Goal: Information Seeking & Learning: Compare options

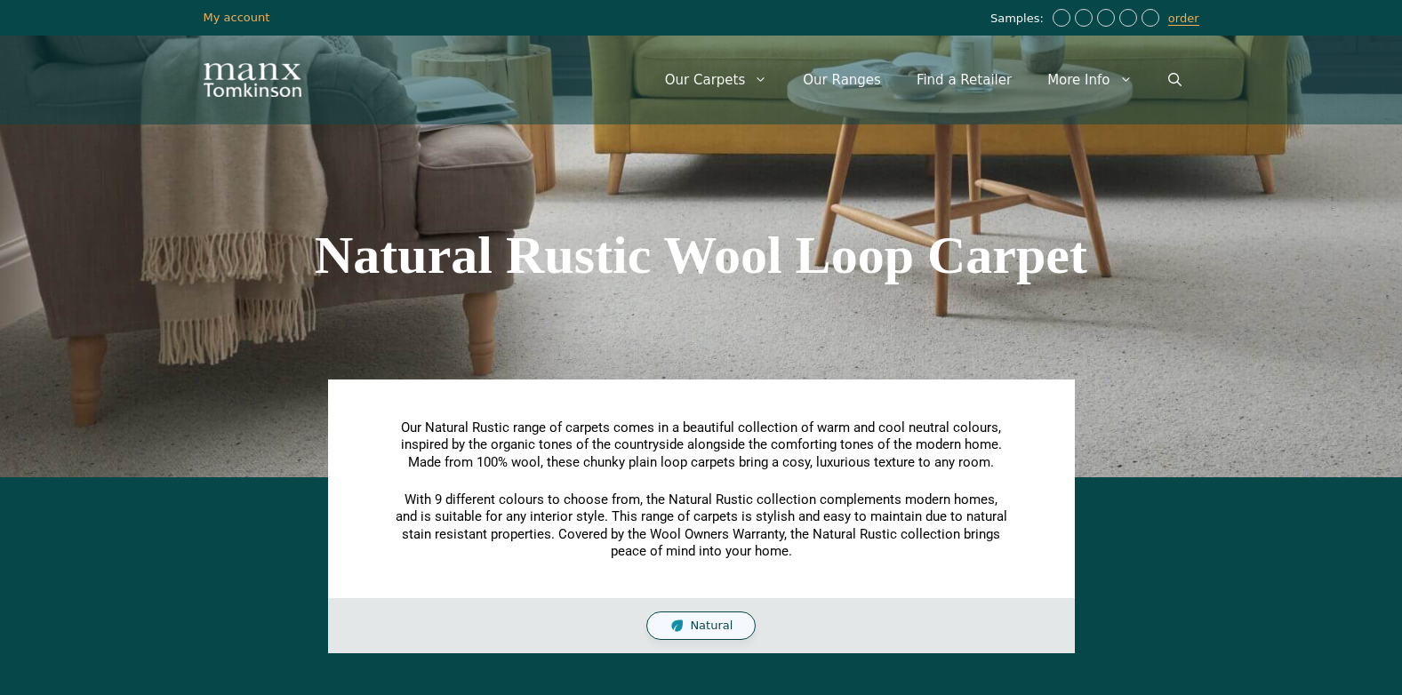
click at [1237, 262] on section "Natural Rustic Wool Loop Carpet" at bounding box center [701, 255] width 1402 height 444
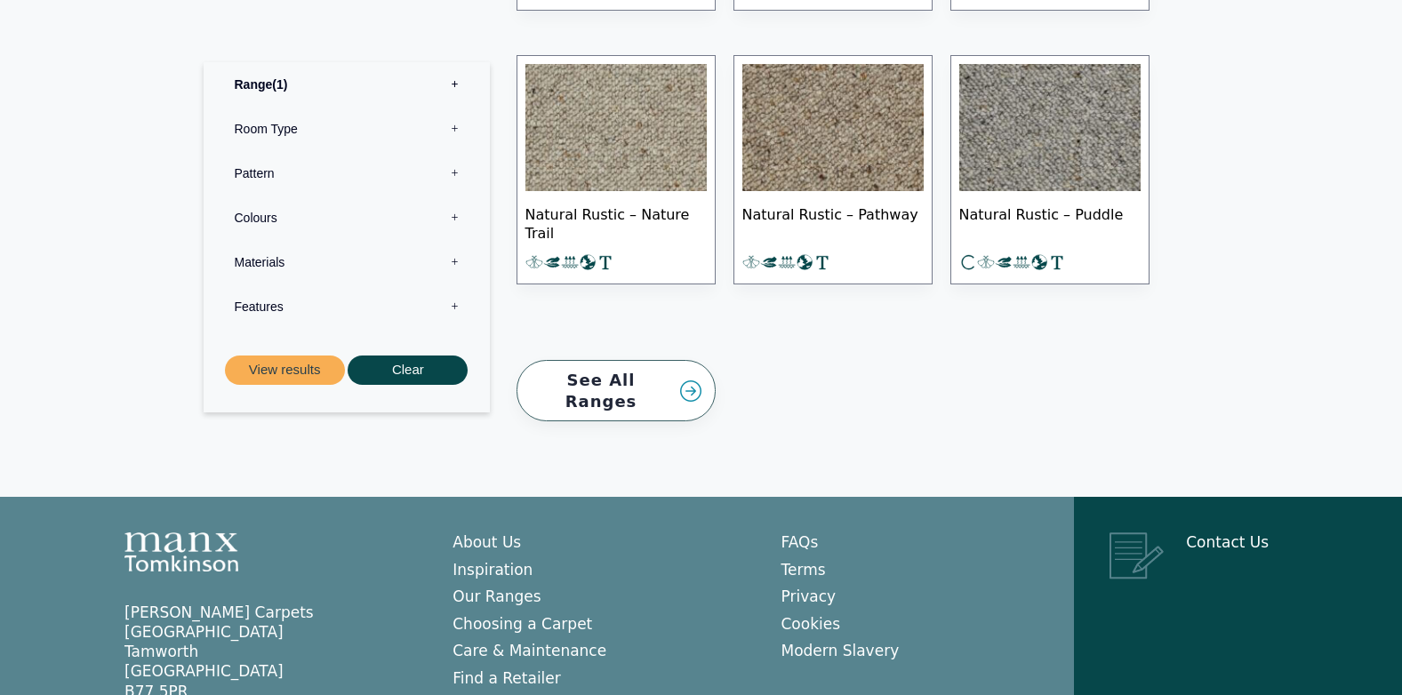
scroll to position [1363, 0]
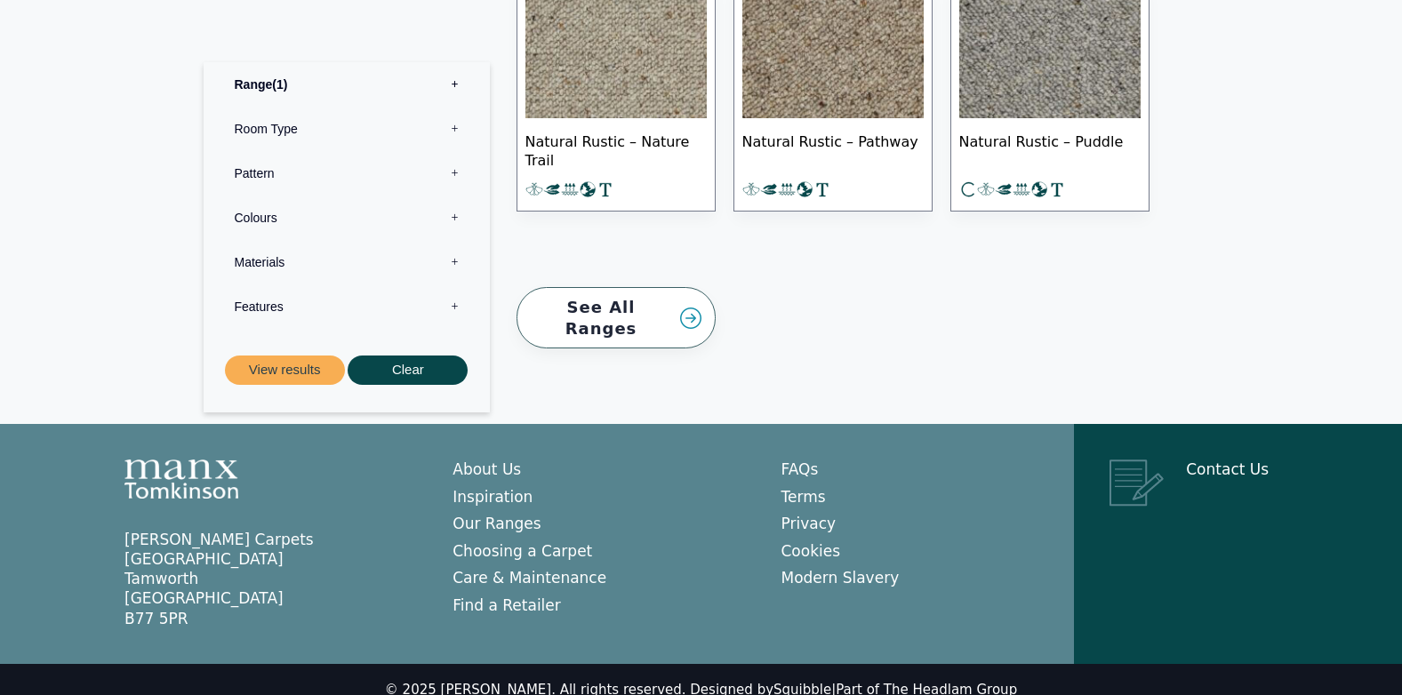
click at [252, 241] on label "Materials 0" at bounding box center [347, 262] width 260 height 44
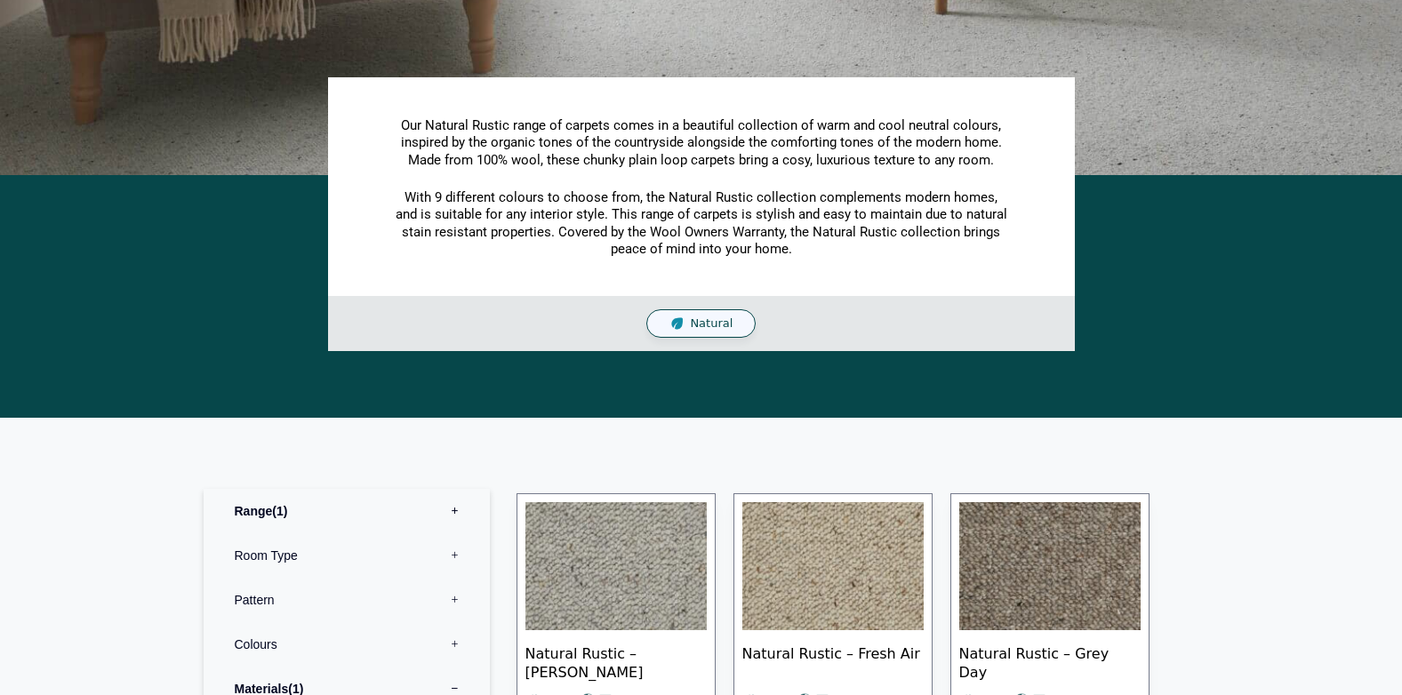
scroll to position [0, 0]
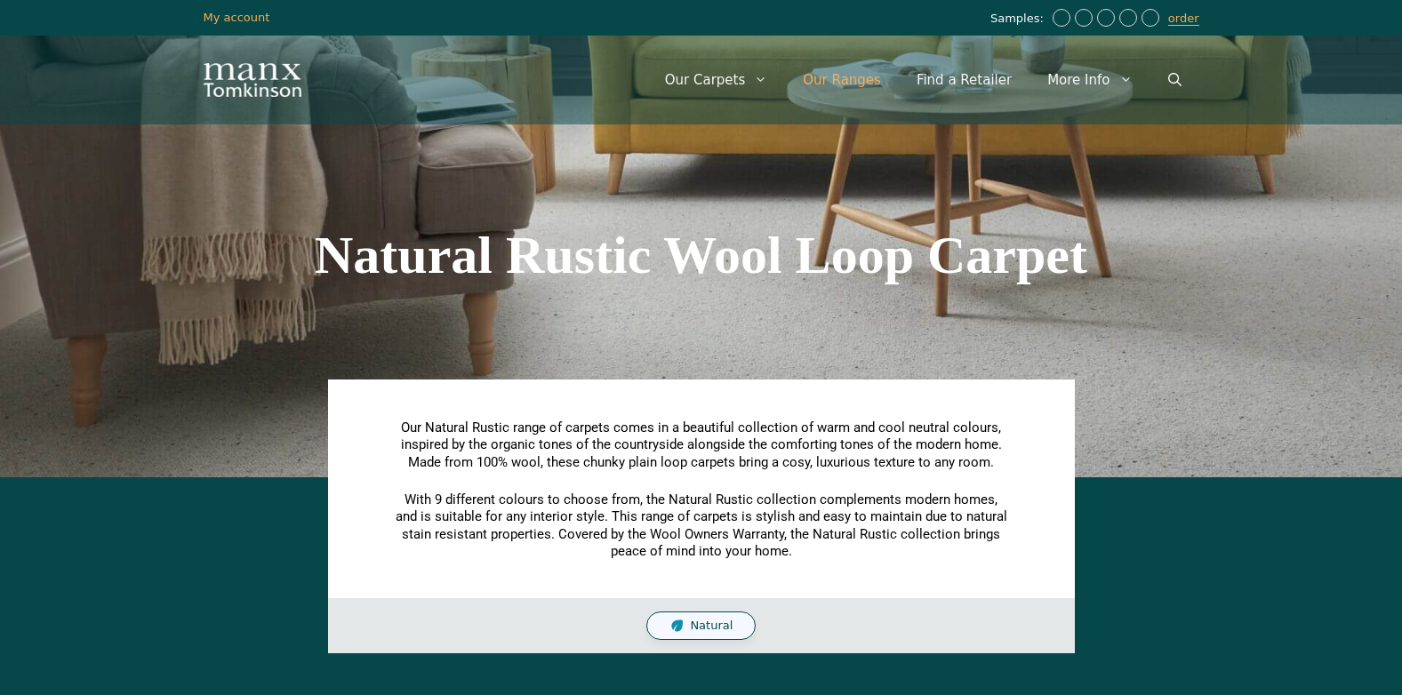
click at [868, 84] on link "Our Ranges" at bounding box center [842, 79] width 114 height 53
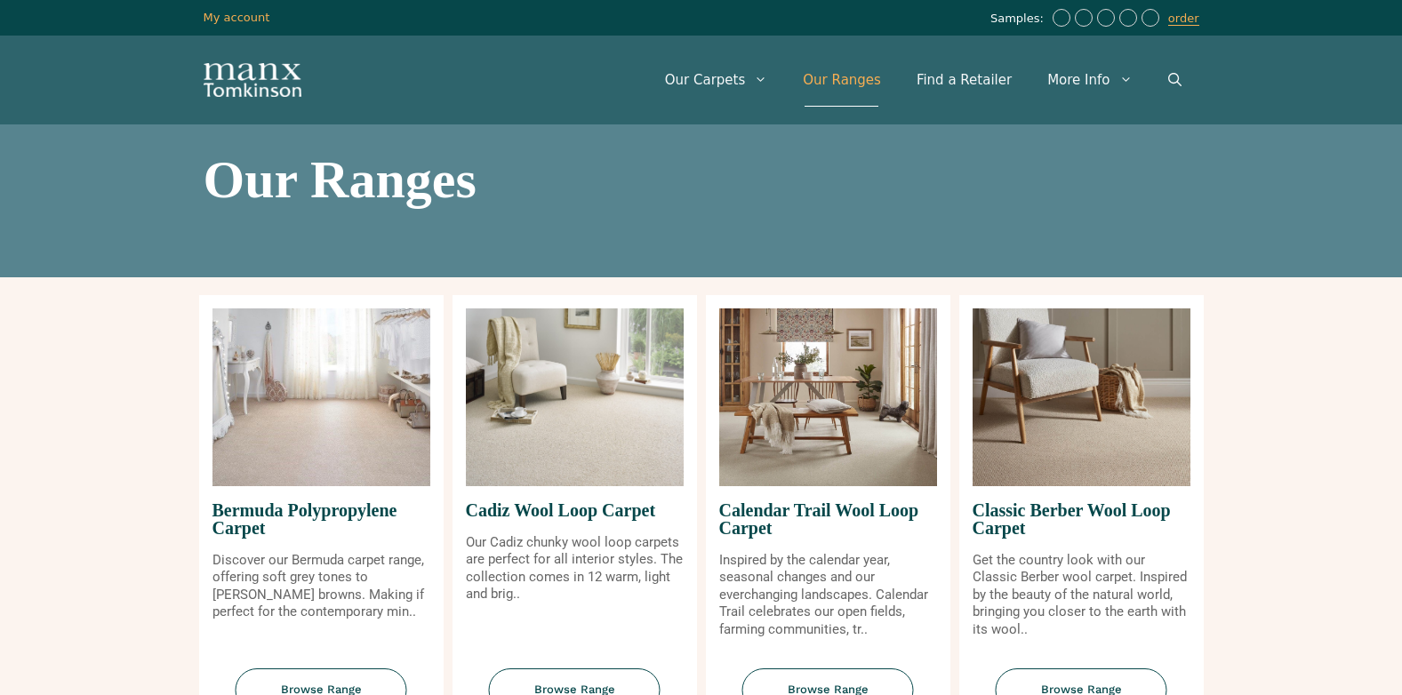
click at [612, 455] on img at bounding box center [575, 397] width 218 height 178
click at [608, 679] on span "Browse Range" at bounding box center [575, 690] width 172 height 44
click at [791, 468] on img at bounding box center [828, 397] width 218 height 178
click at [844, 686] on span "Browse Range" at bounding box center [828, 690] width 172 height 44
click at [1078, 686] on span "Browse Range" at bounding box center [1082, 690] width 172 height 44
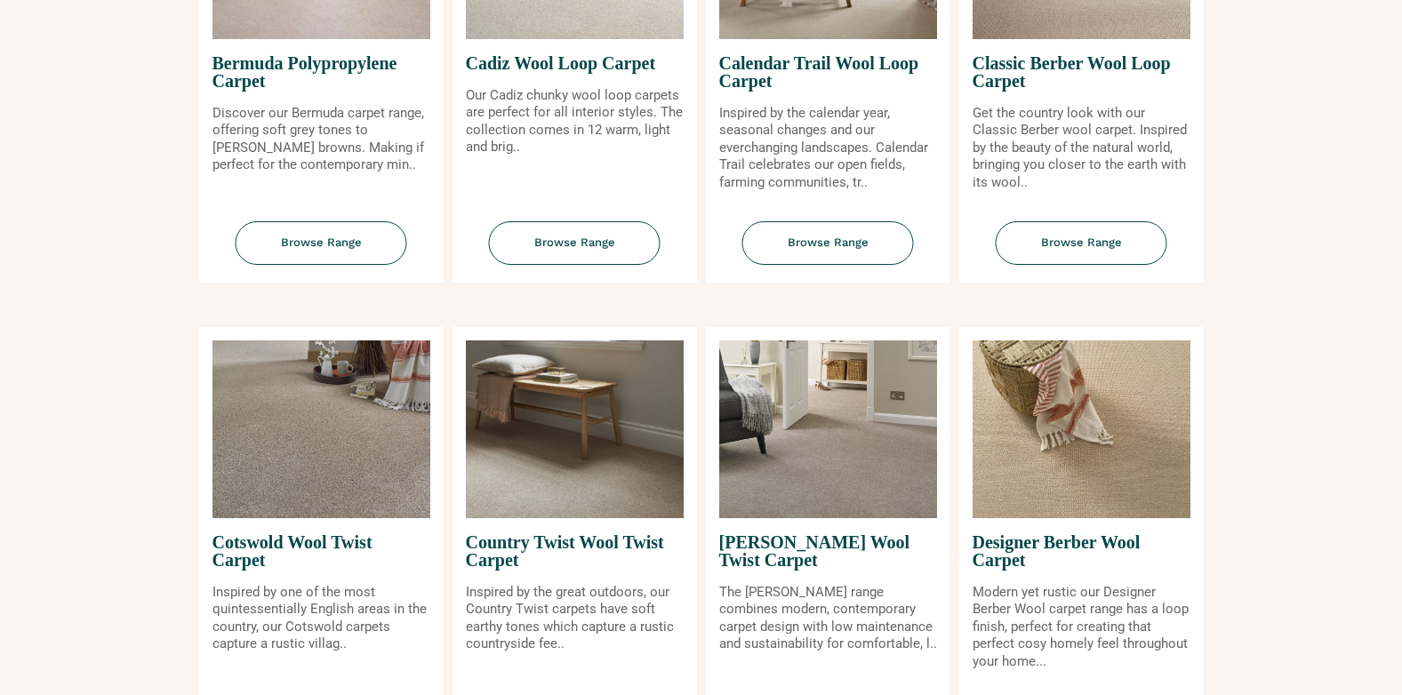
scroll to position [764, 0]
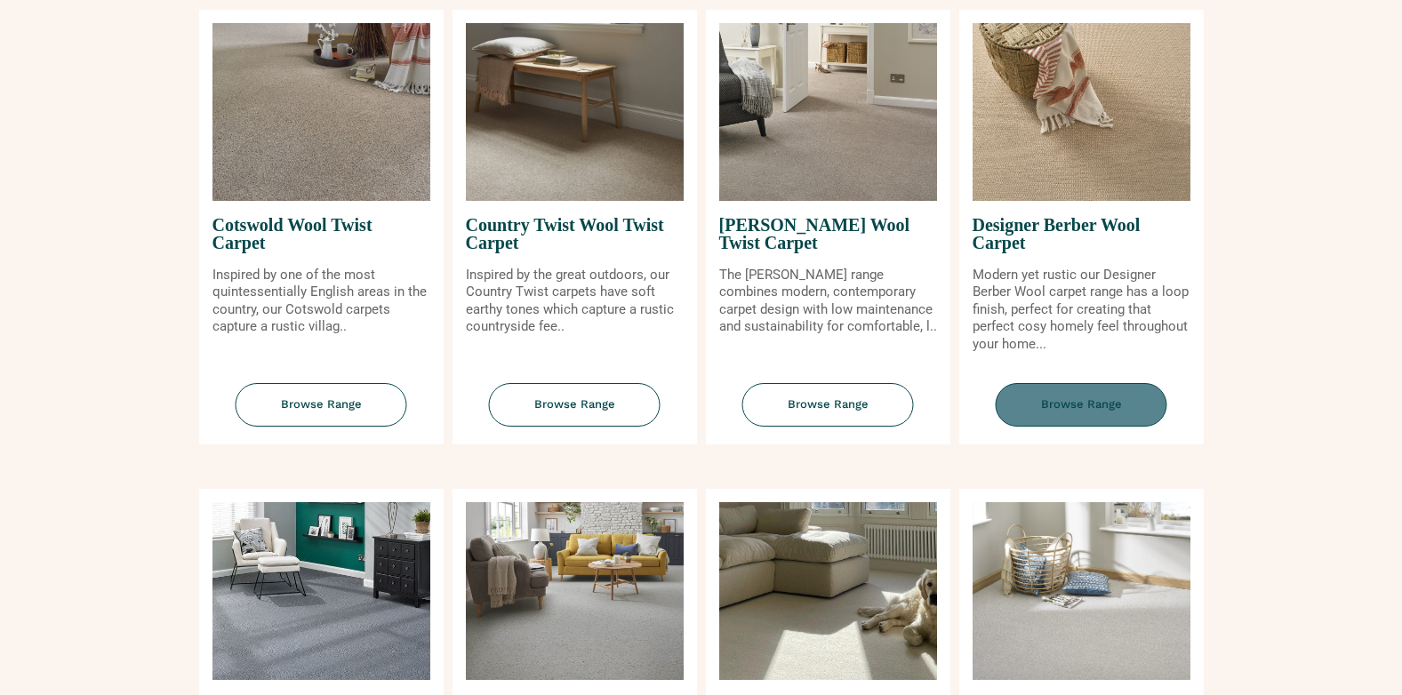
click at [1055, 398] on span "Browse Range" at bounding box center [1082, 405] width 172 height 44
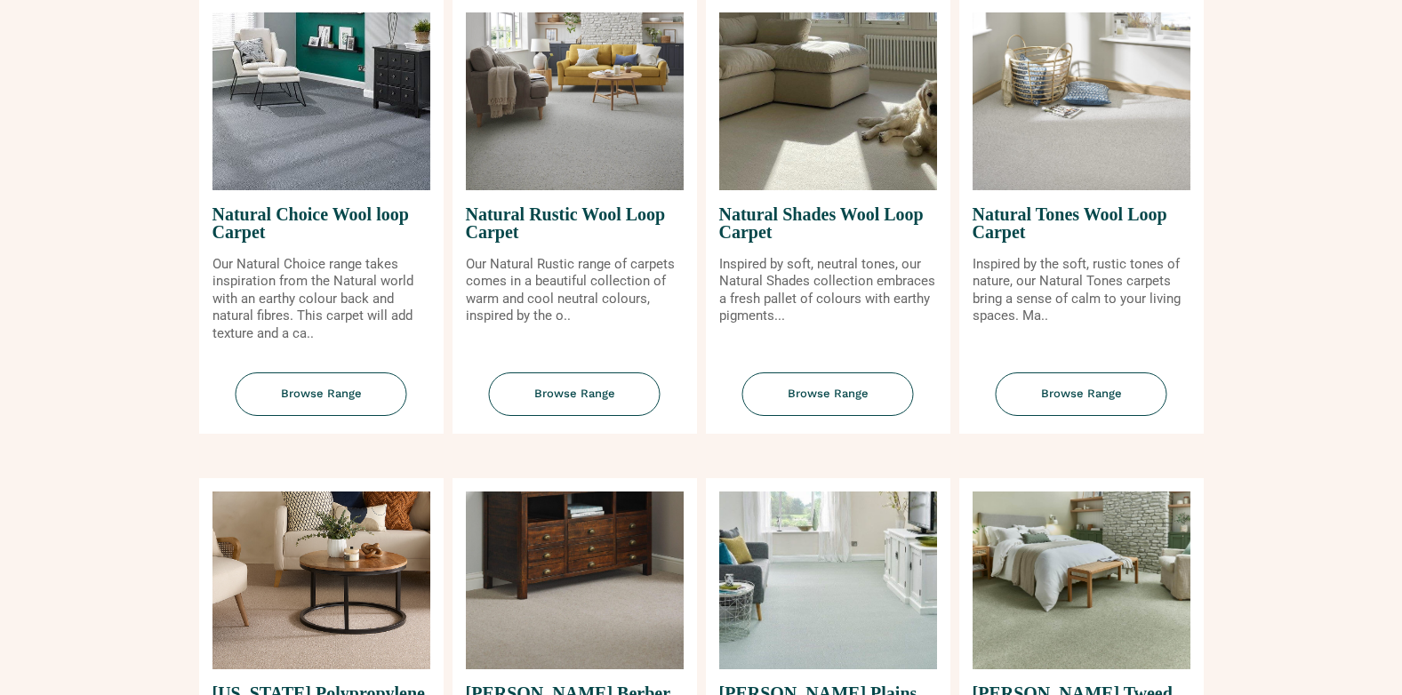
scroll to position [1260, 0]
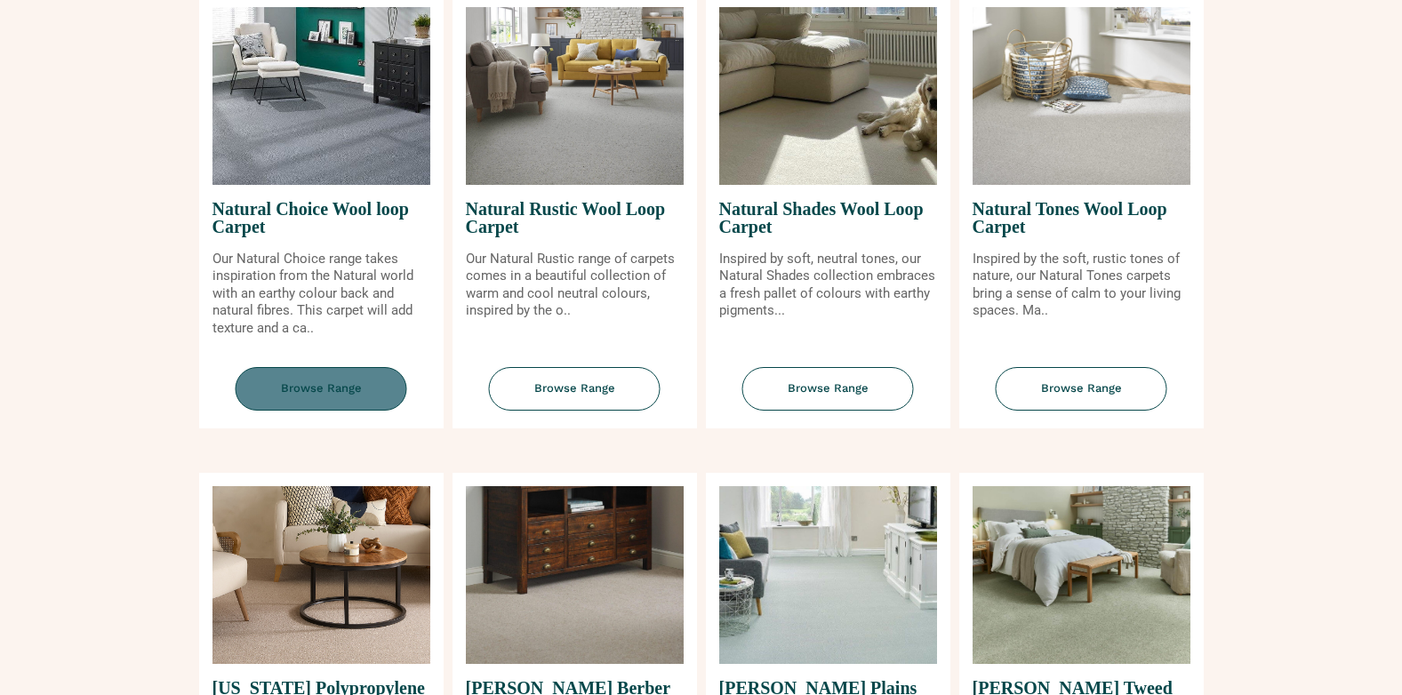
click at [263, 389] on span "Browse Range" at bounding box center [322, 389] width 172 height 44
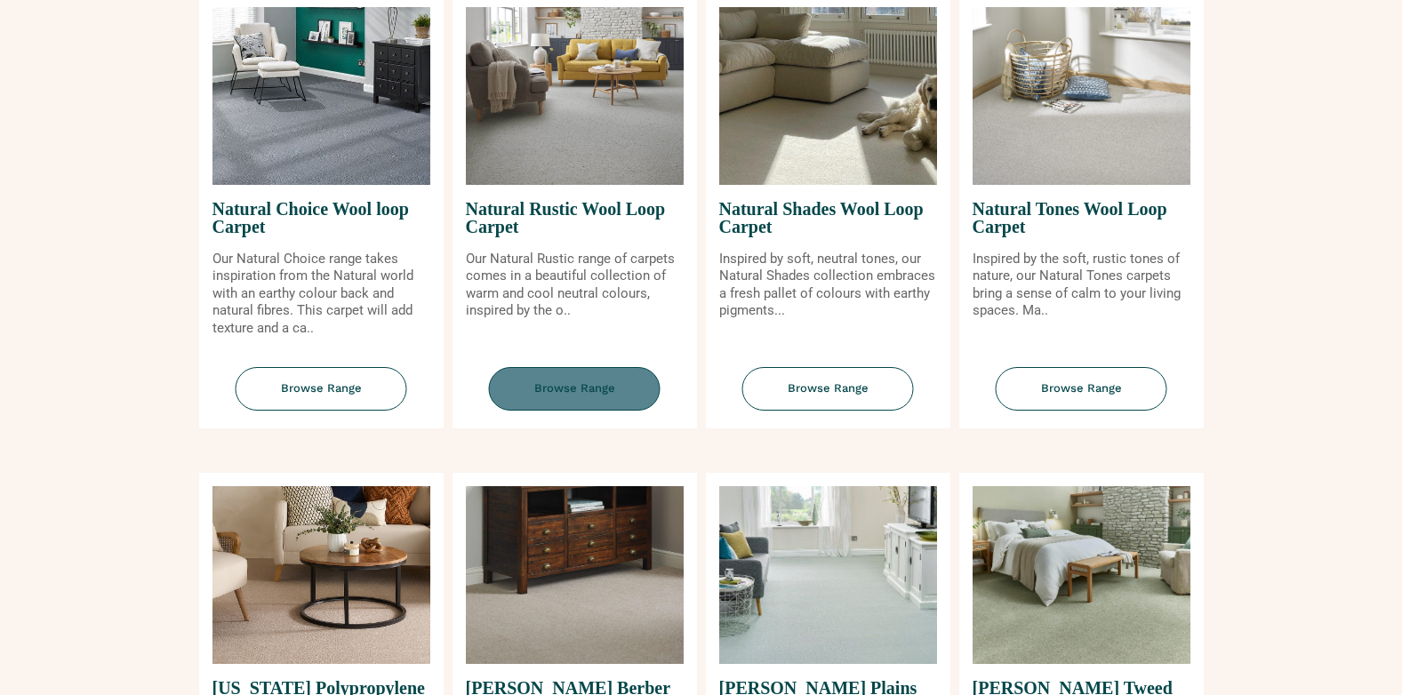
click at [562, 384] on span "Browse Range" at bounding box center [575, 389] width 172 height 44
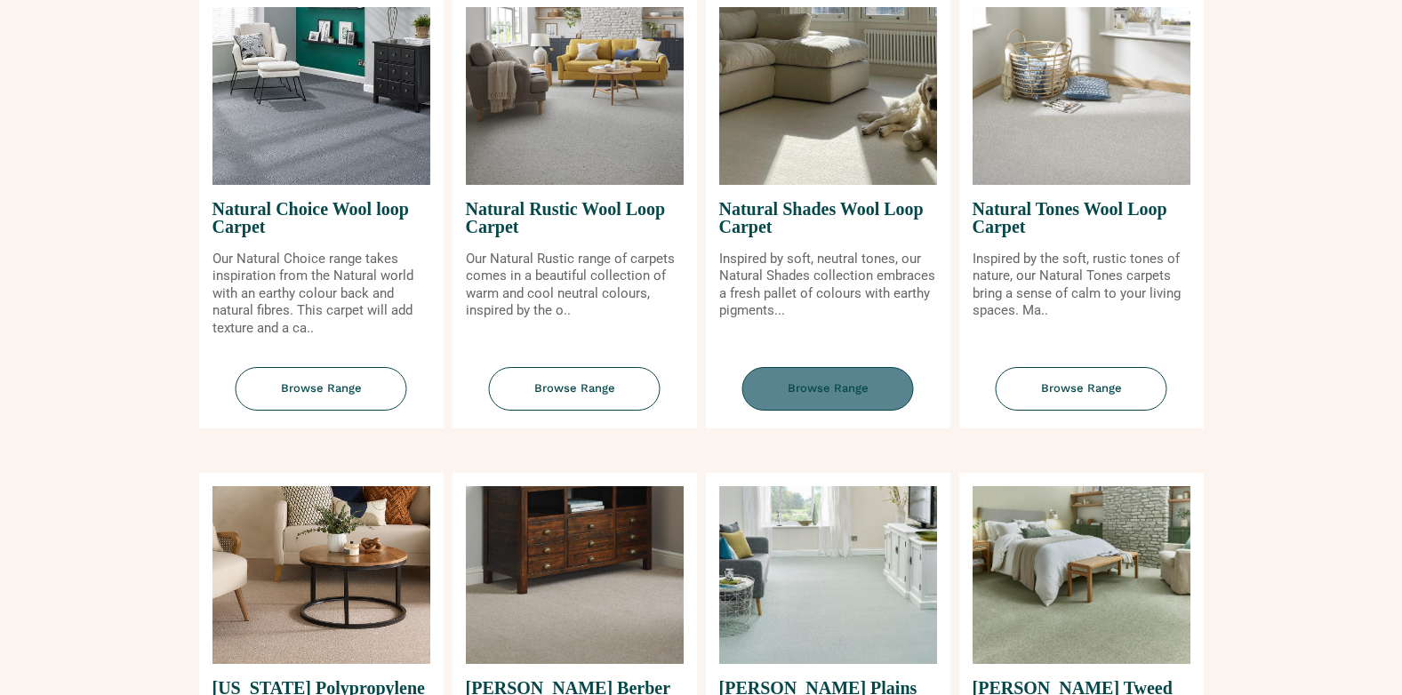
click at [848, 396] on span "Browse Range" at bounding box center [828, 389] width 172 height 44
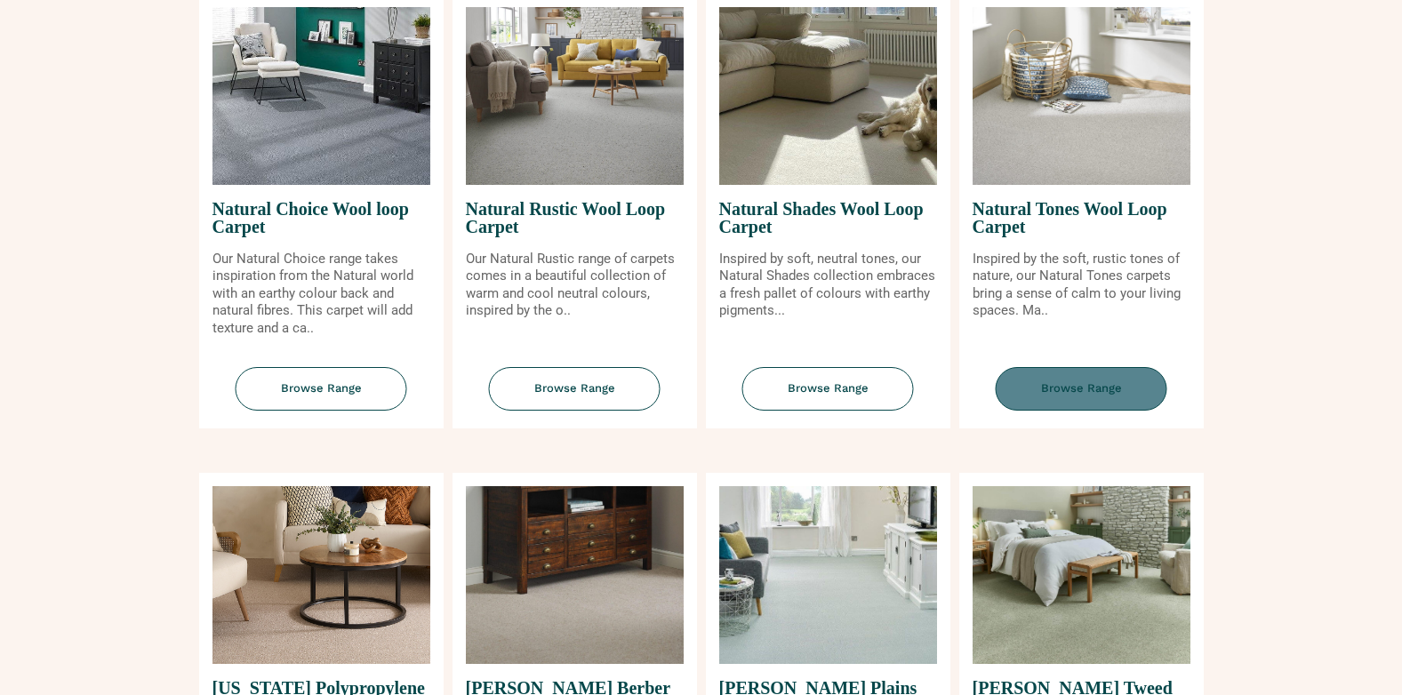
click at [1101, 393] on span "Browse Range" at bounding box center [1082, 389] width 172 height 44
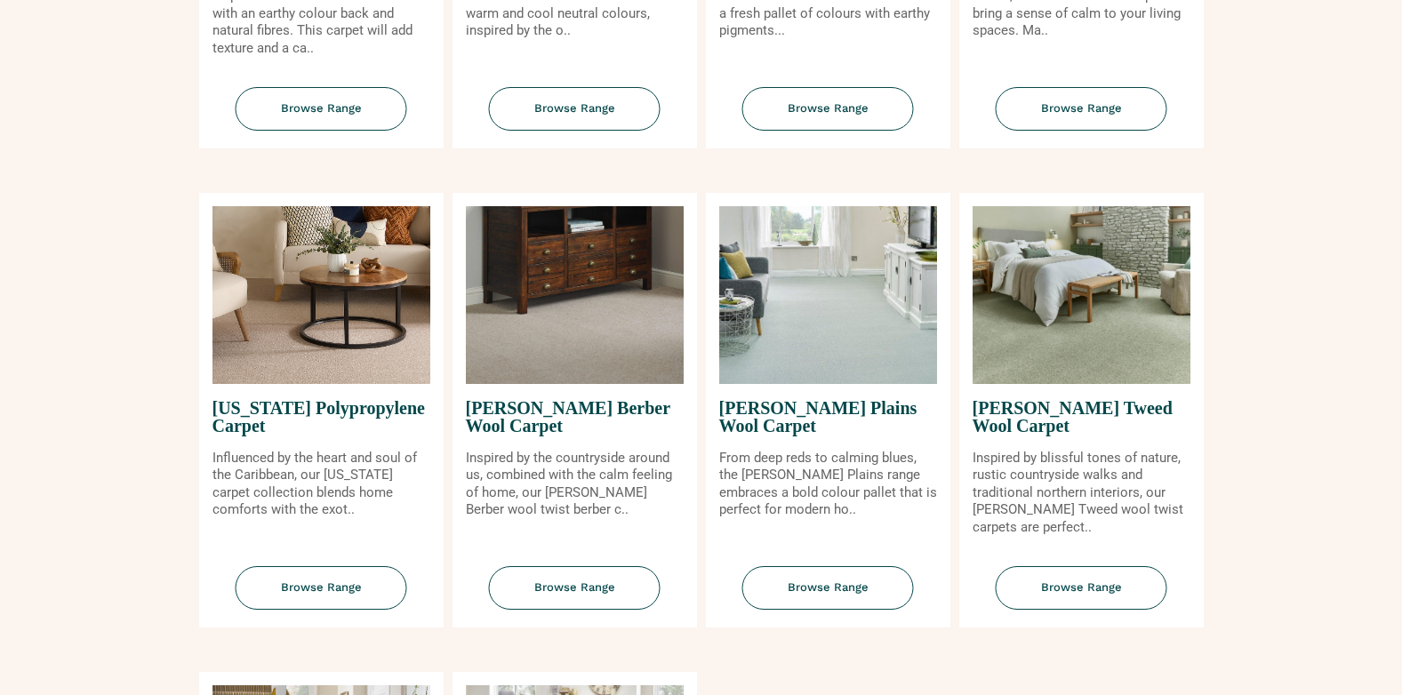
scroll to position [1594, 0]
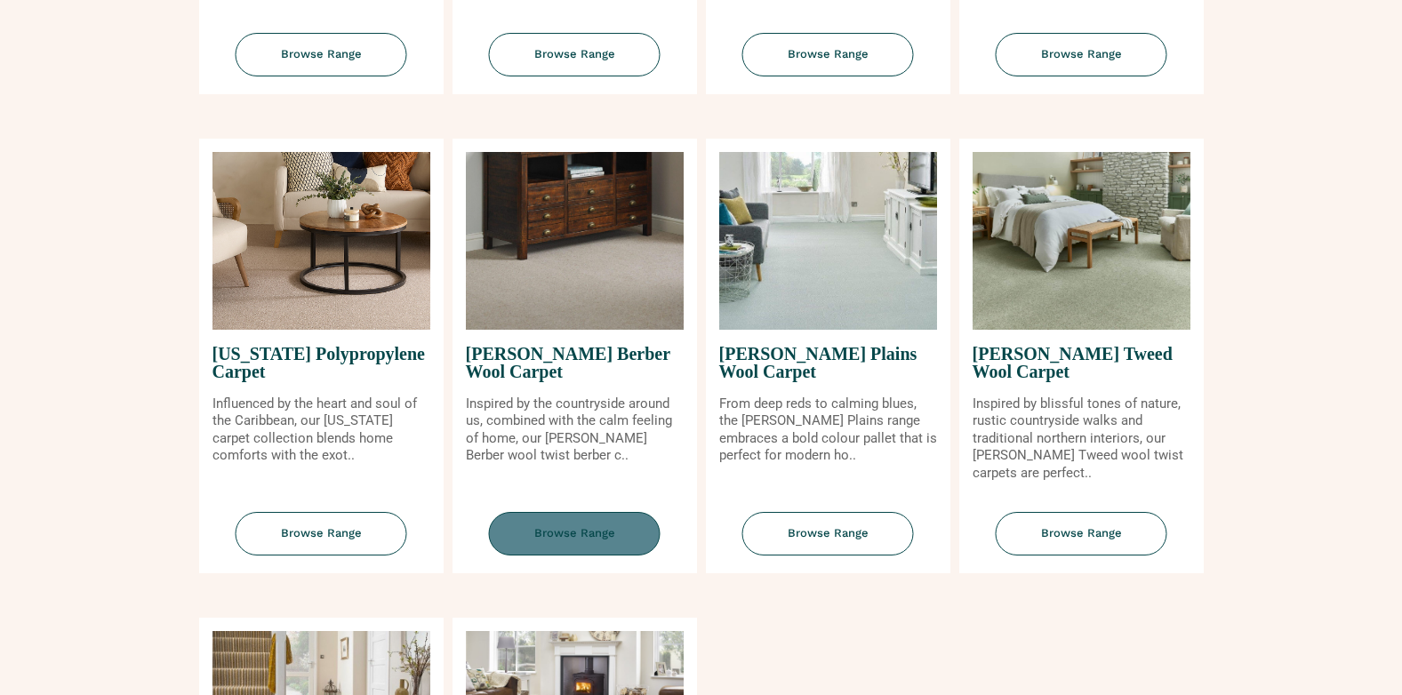
click at [554, 528] on span "Browse Range" at bounding box center [575, 534] width 172 height 44
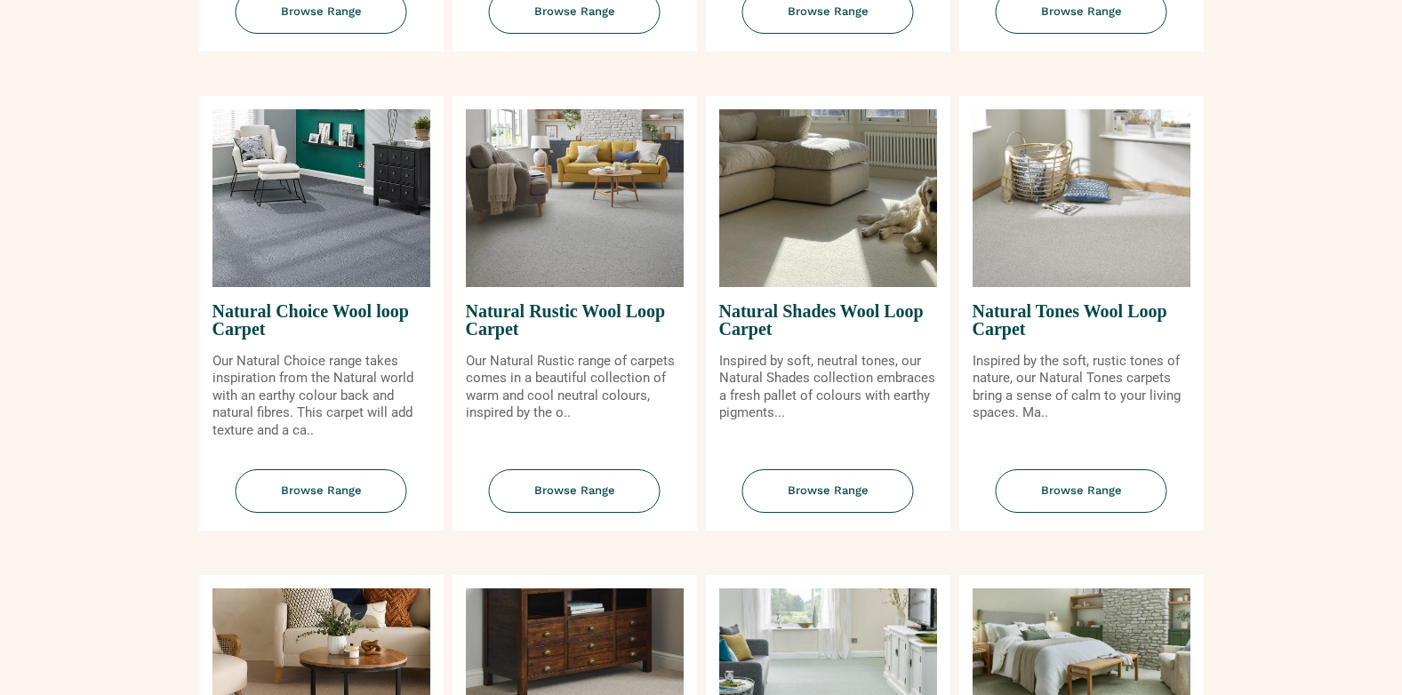
scroll to position [0, 0]
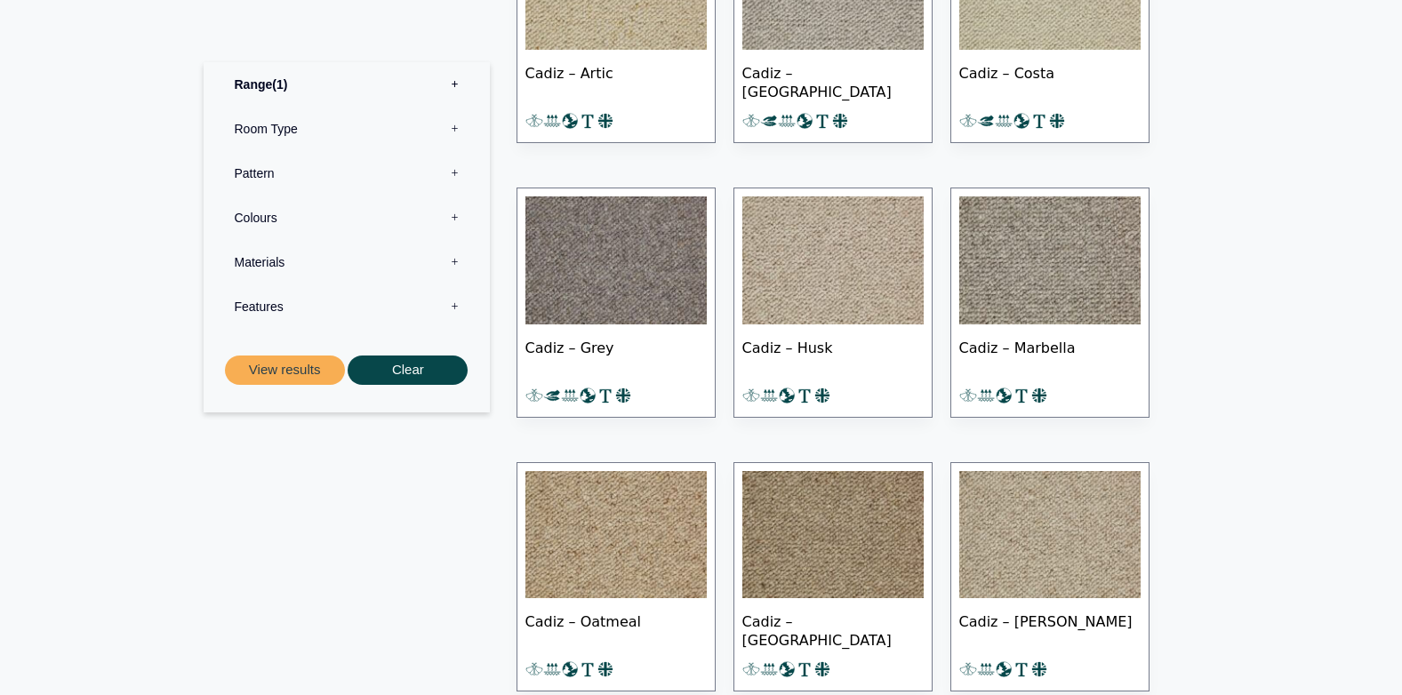
scroll to position [873, 0]
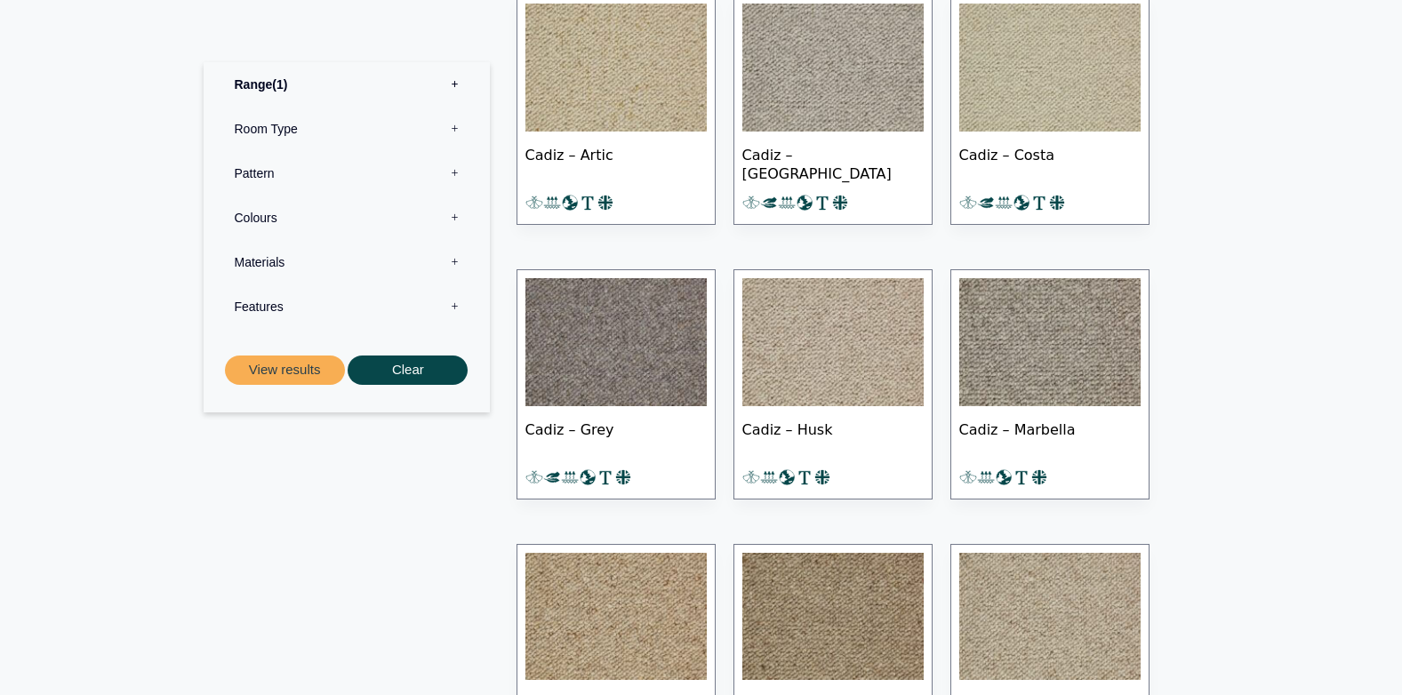
click at [588, 380] on img at bounding box center [615, 342] width 181 height 128
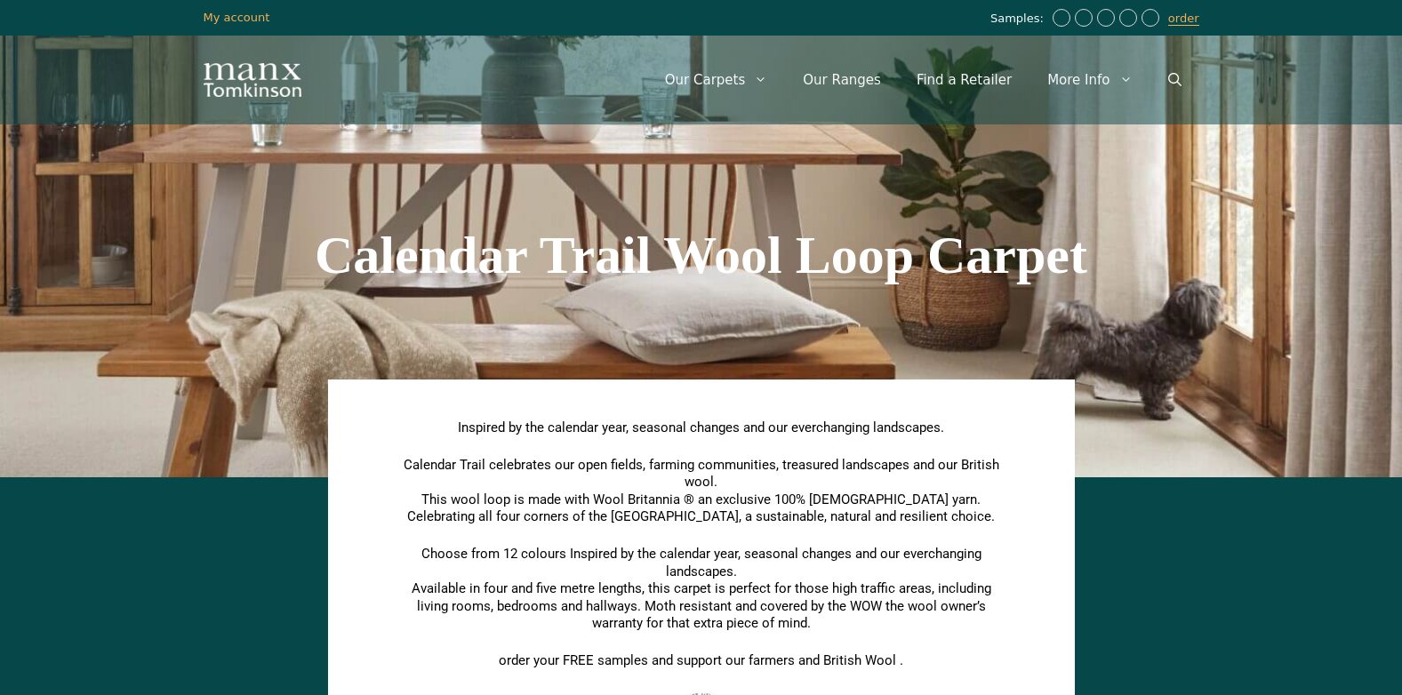
drag, startPoint x: 1401, startPoint y: 130, endPoint x: 1410, endPoint y: 217, distance: 87.6
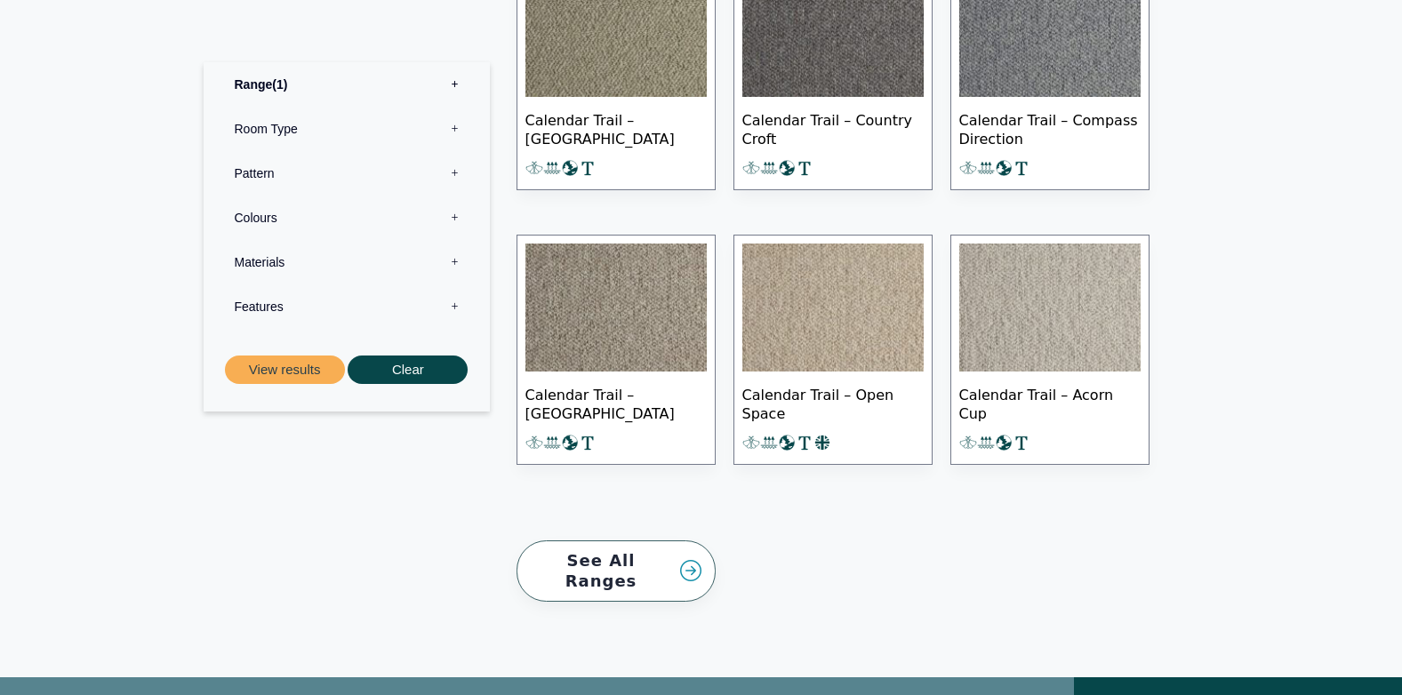
scroll to position [1617, 0]
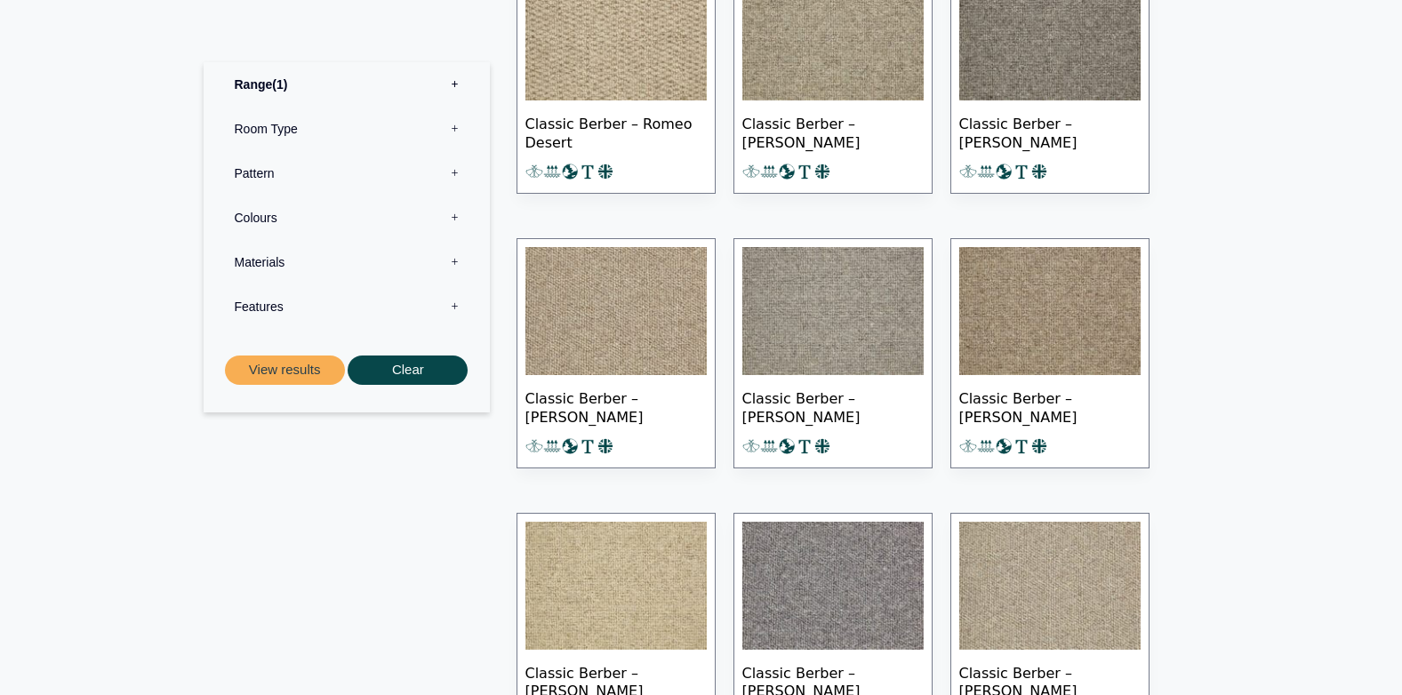
scroll to position [1777, 0]
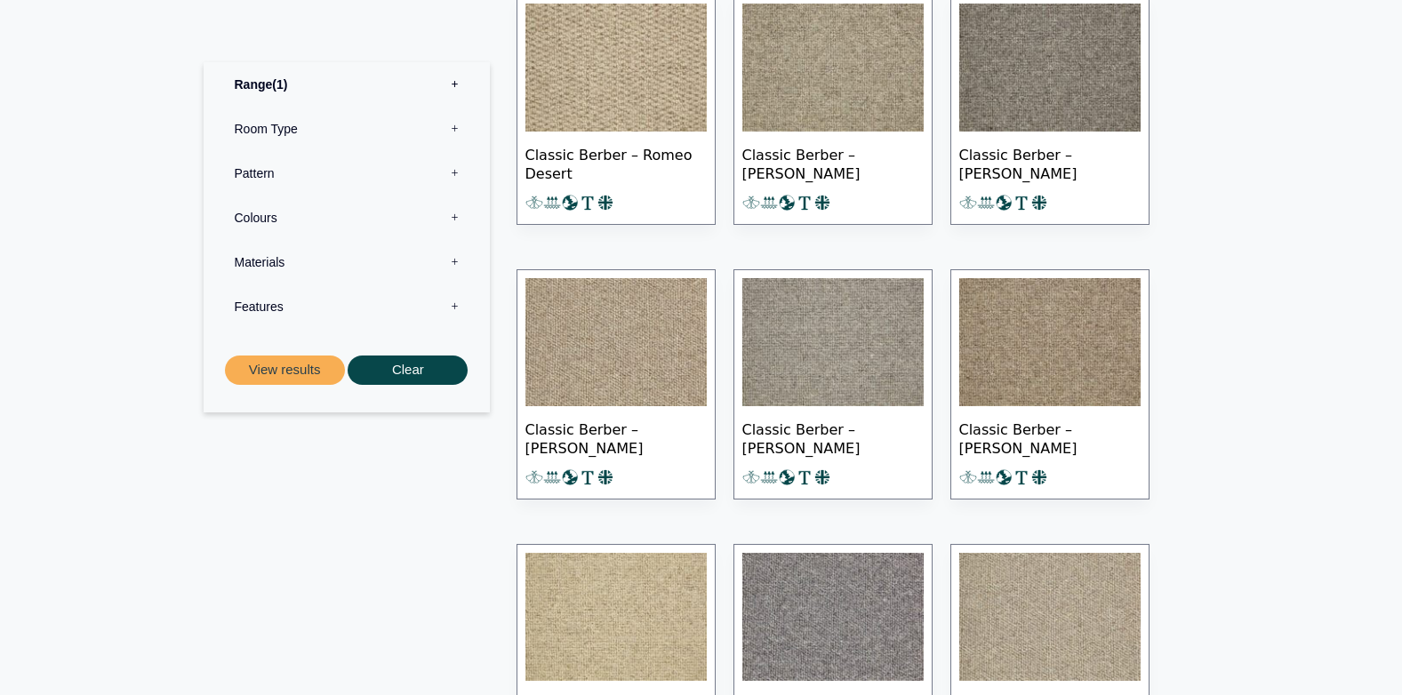
click at [831, 364] on img at bounding box center [832, 342] width 181 height 128
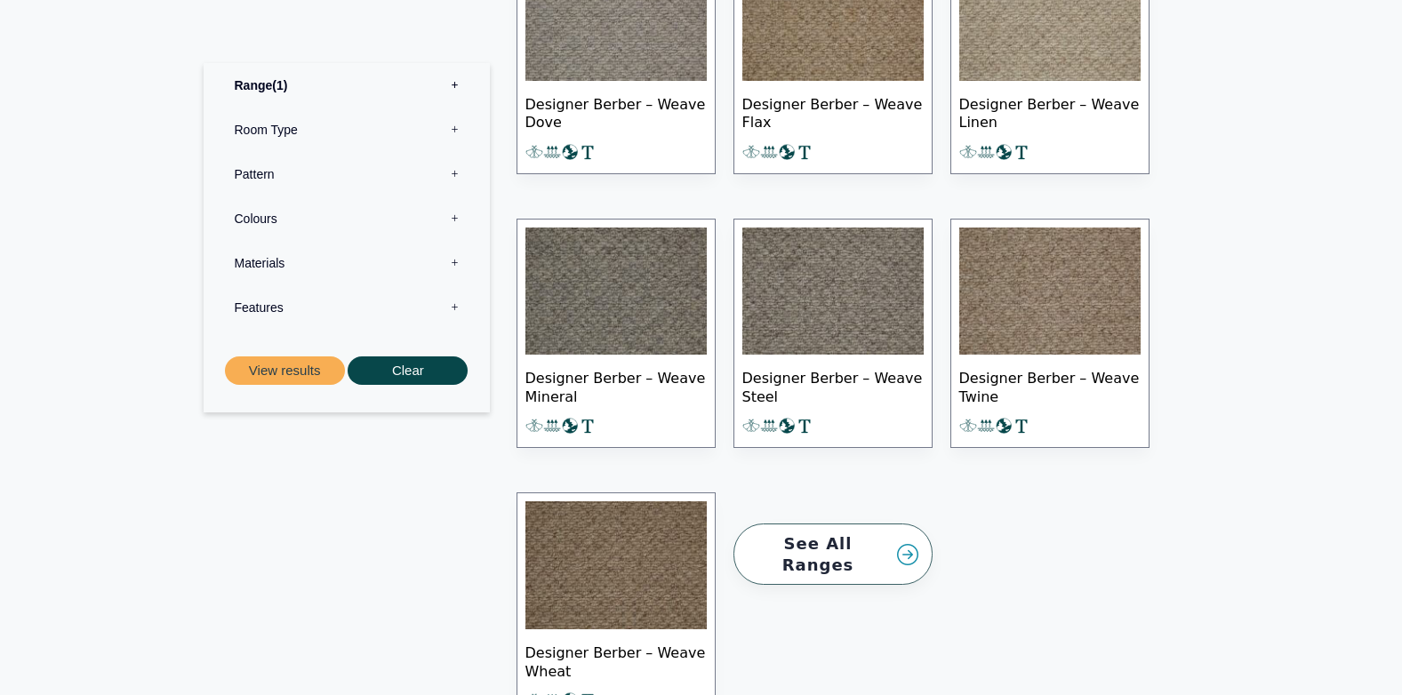
scroll to position [1786, 0]
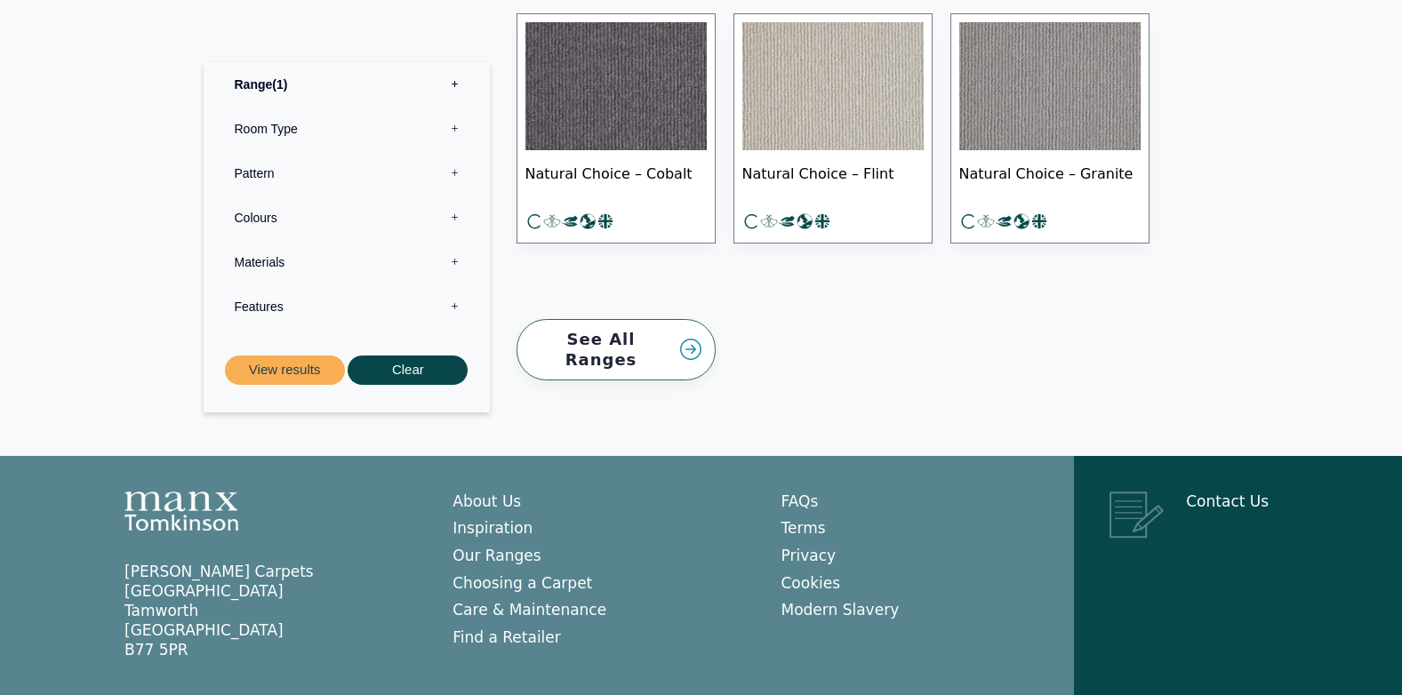
scroll to position [1586, 0]
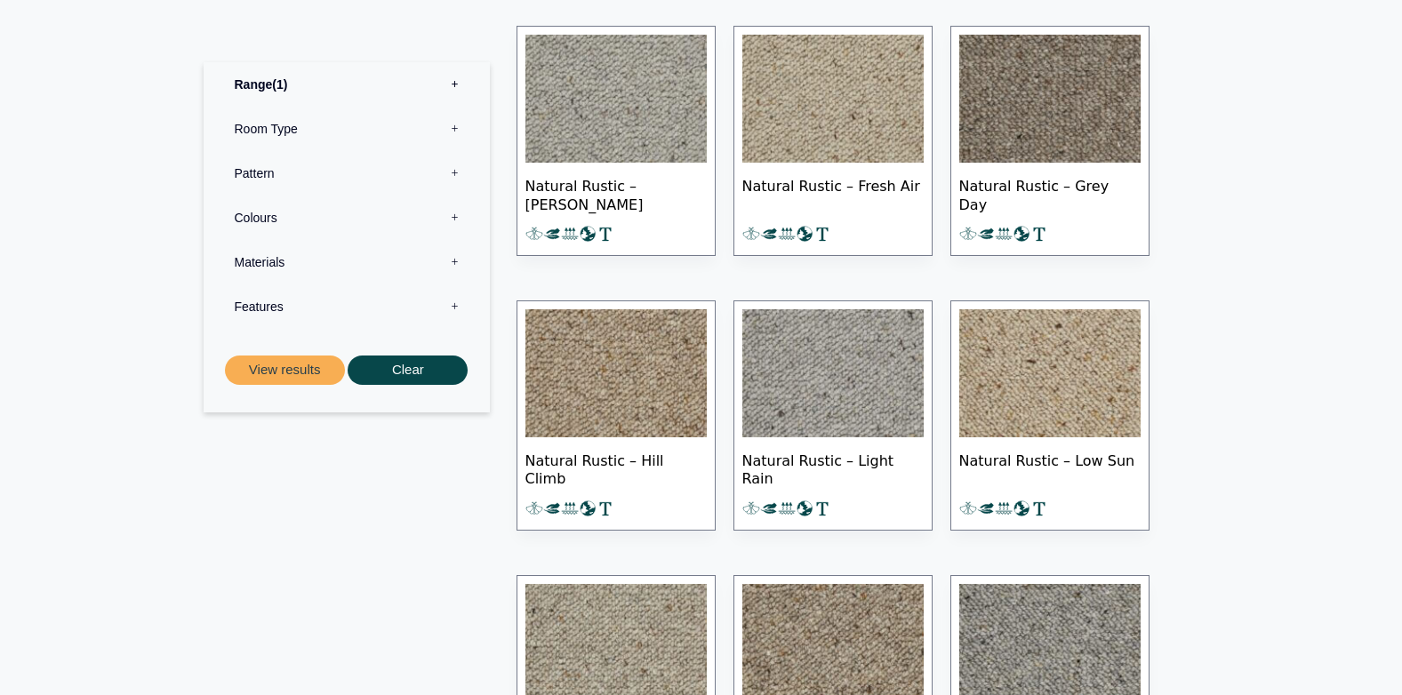
scroll to position [764, 0]
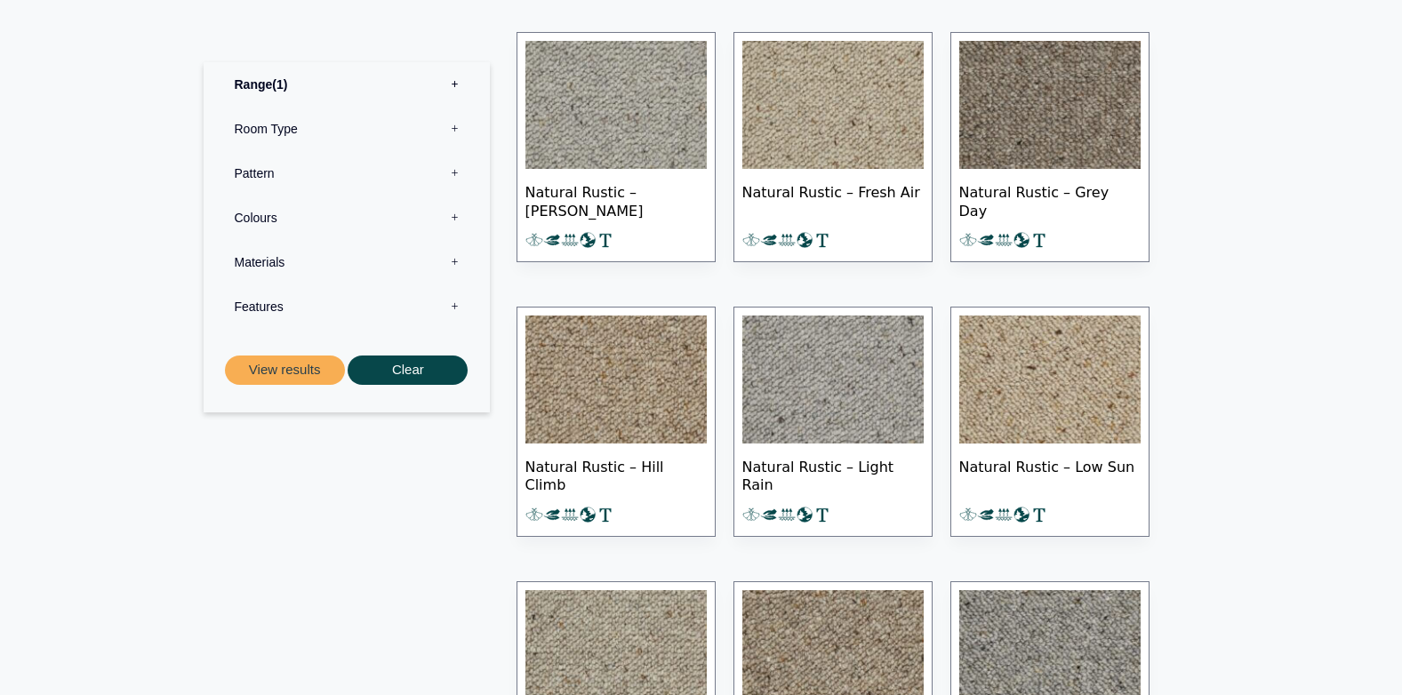
click at [789, 421] on img at bounding box center [832, 380] width 181 height 128
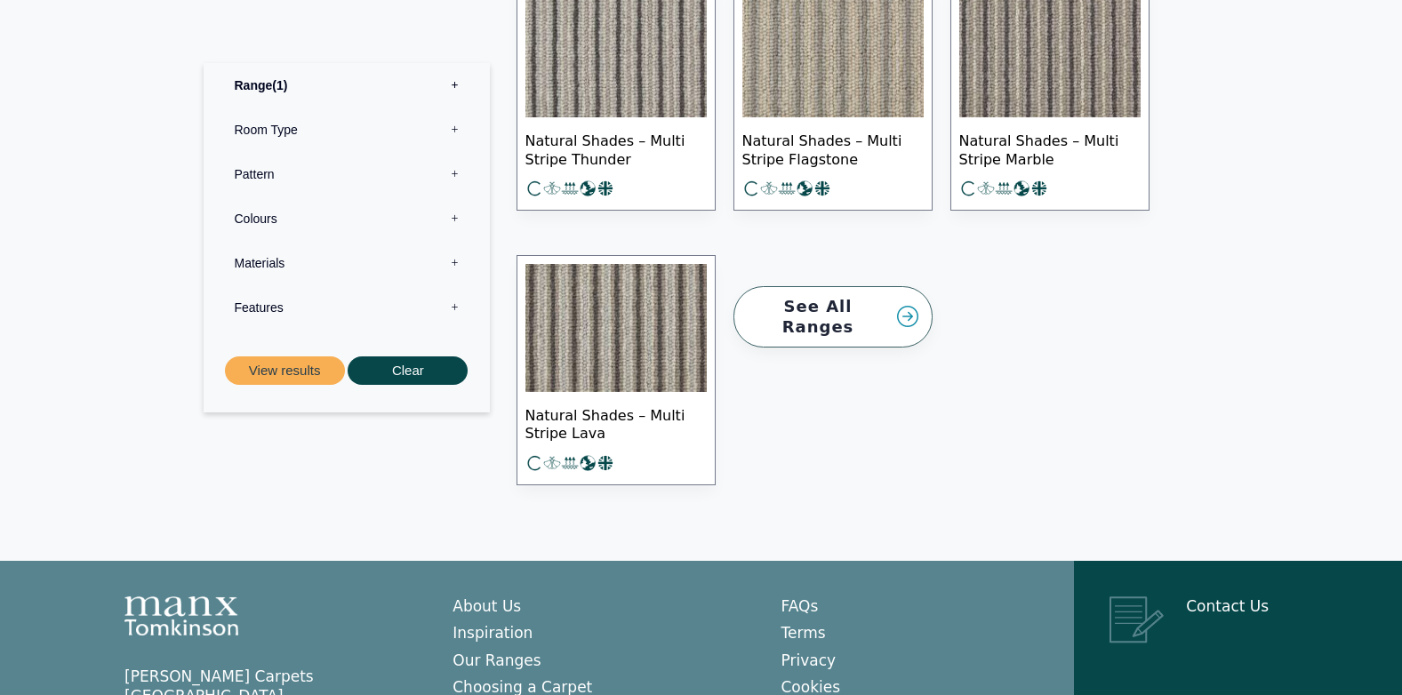
scroll to position [2535, 0]
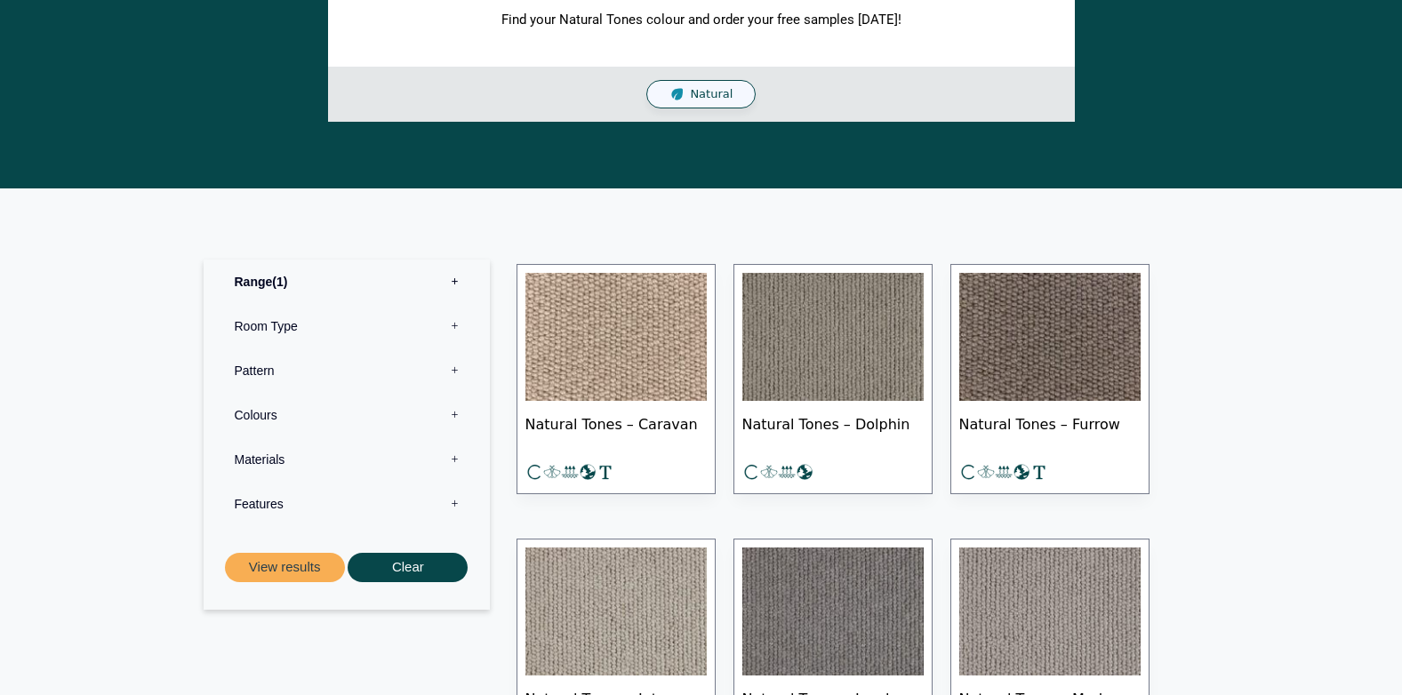
scroll to position [1315, 0]
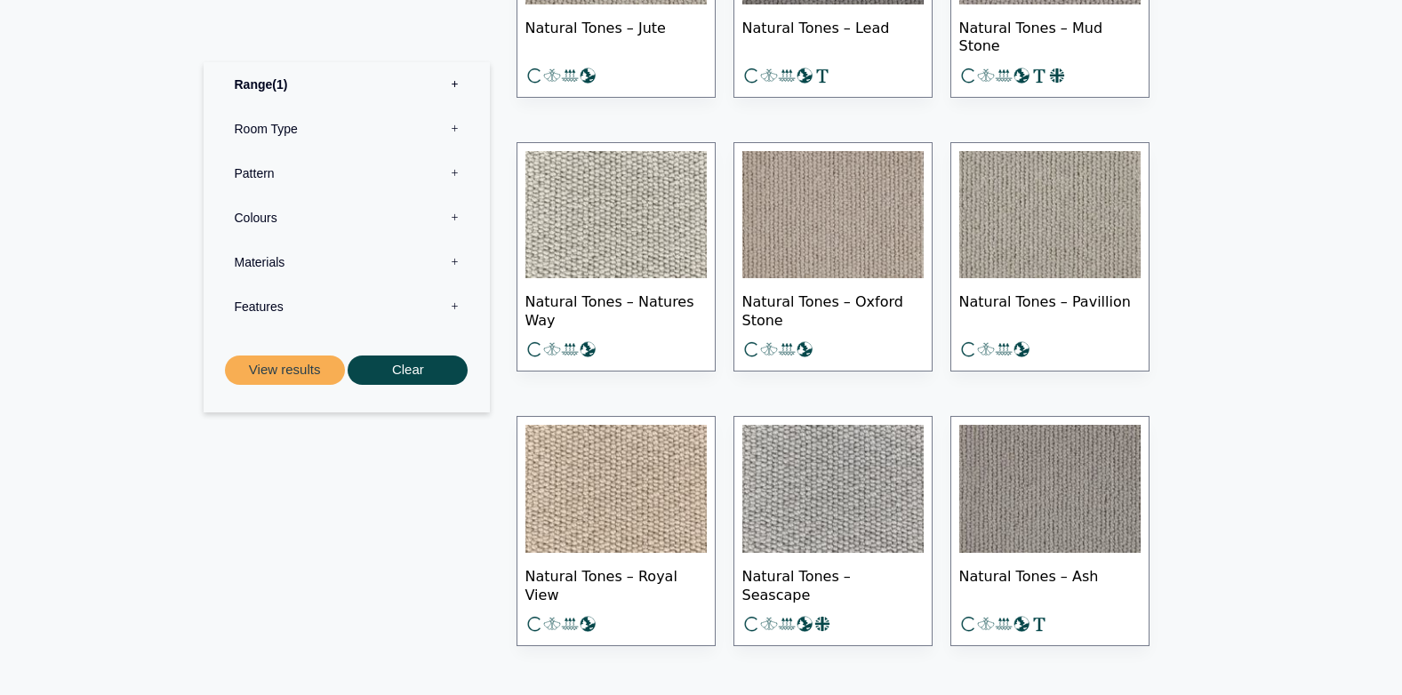
click at [833, 470] on img at bounding box center [832, 489] width 181 height 128
click at [1083, 499] on img at bounding box center [1049, 489] width 181 height 128
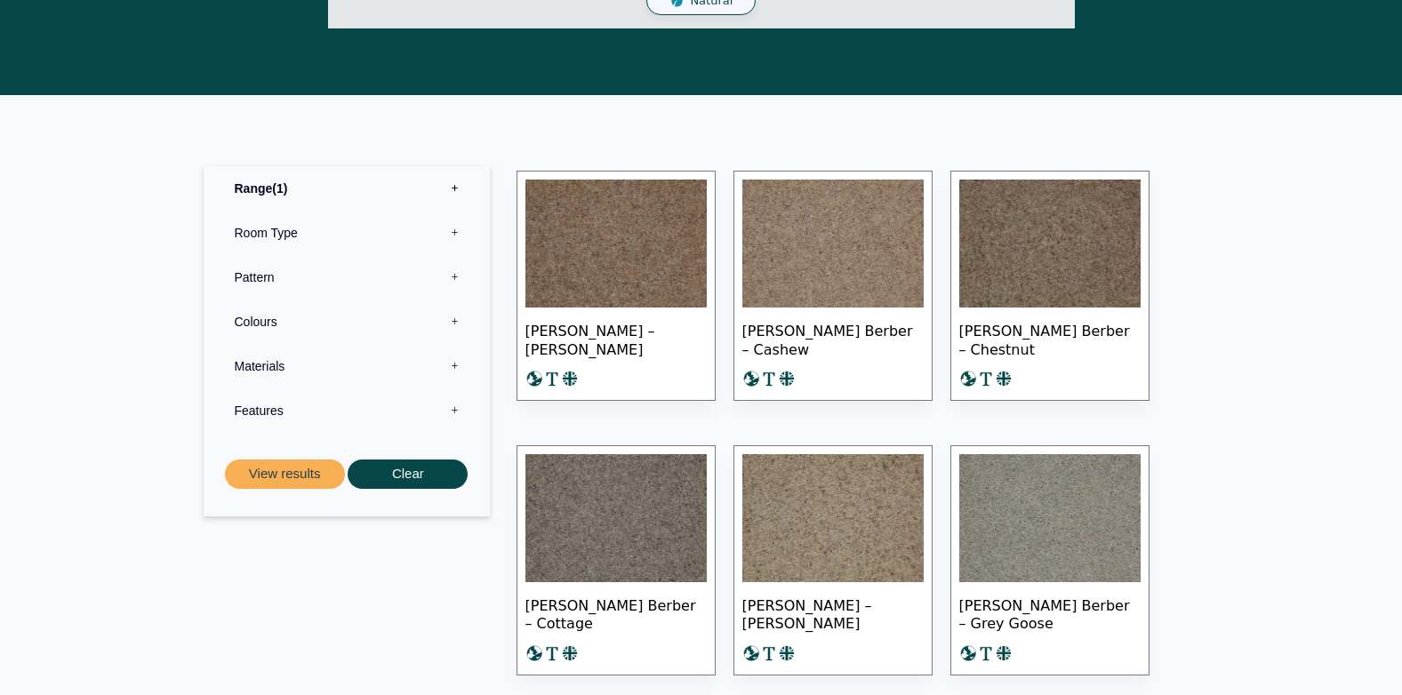
scroll to position [720, 0]
